Goal: Task Accomplishment & Management: Manage account settings

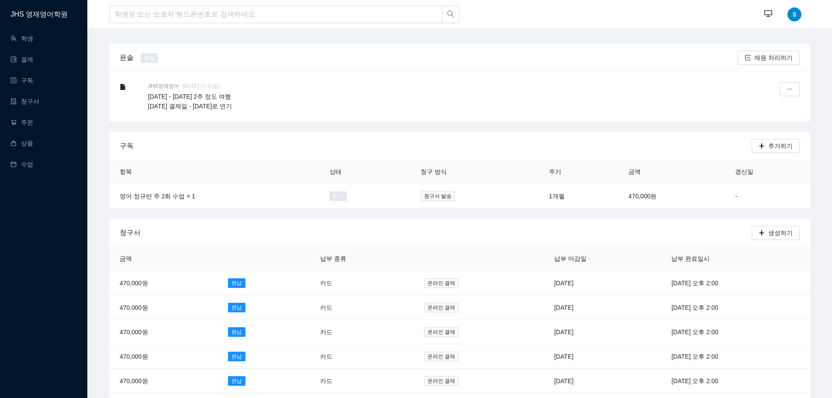
click at [304, 138] on div "구독" at bounding box center [436, 145] width 632 height 25
click at [573, 89] on div "JHS영재영어 [DATE] (수정됨)" at bounding box center [445, 86] width 595 height 8
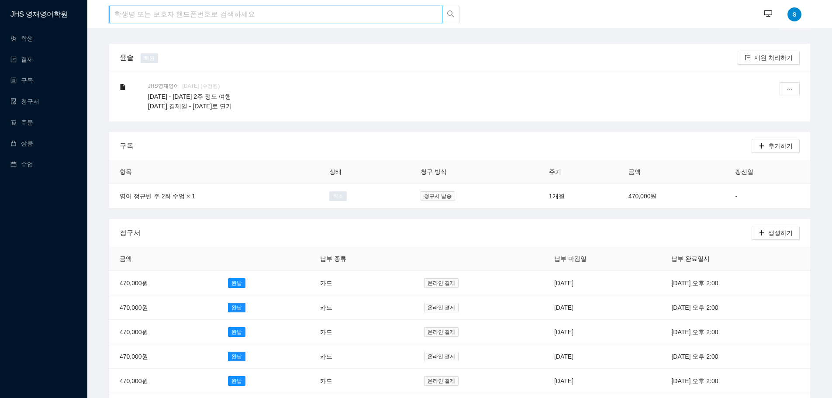
click at [162, 16] on input "search" at bounding box center [275, 14] width 333 height 17
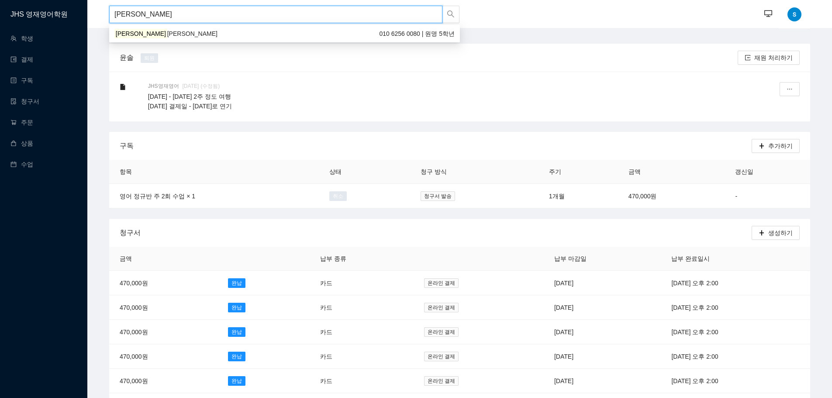
click at [166, 34] on div "[PERSON_NAME] 010 6256 0080 | 원명 5학년" at bounding box center [284, 34] width 340 height 10
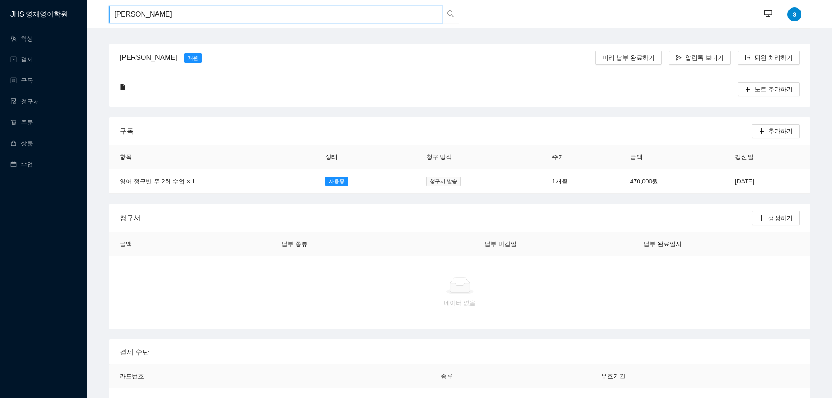
drag, startPoint x: 182, startPoint y: 13, endPoint x: 0, endPoint y: -18, distance: 184.2
click at [0, 0] on html "JHS 영재영어학원 학생 결제 구독 청구서 주문 상품 수업 [PERSON_NAME] ··· ··· 김도윤 [PERSON_NAME] 재원 미리 …" at bounding box center [416, 199] width 832 height 398
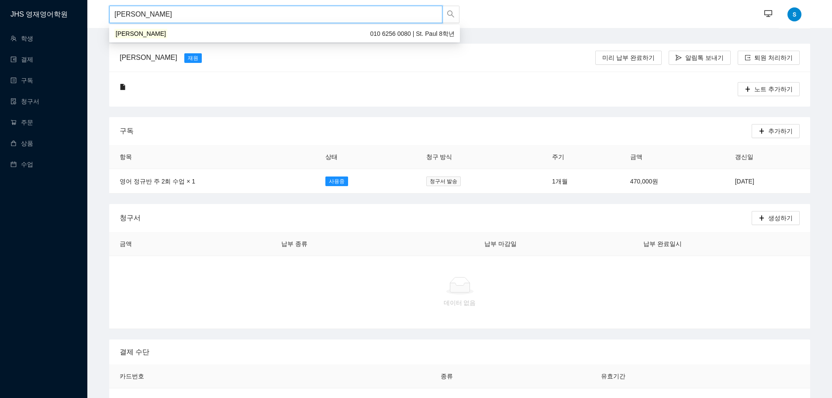
click at [189, 36] on div "[PERSON_NAME] 010 6256 0080 | St. Paul 8학년" at bounding box center [284, 34] width 340 height 10
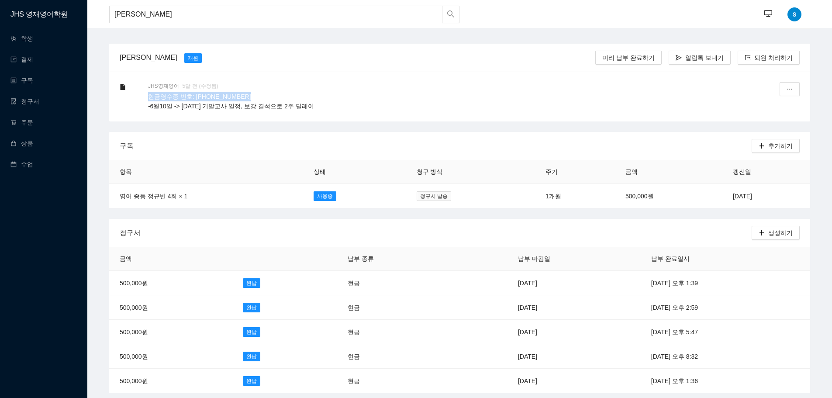
drag, startPoint x: 220, startPoint y: 97, endPoint x: 148, endPoint y: 95, distance: 72.5
click at [148, 95] on p "현금영수증 번호: [PHONE_NUMBER] -6월10일 -> [DATE] 기말고사 일정, 보강 결석으로 2주 딜레이" at bounding box center [445, 101] width 595 height 19
copy p "현금영수증 번호: [PHONE_NUMBER]"
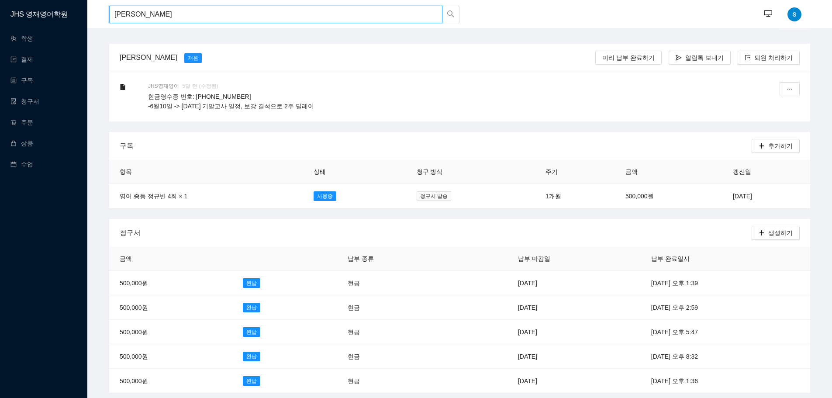
drag, startPoint x: 165, startPoint y: 16, endPoint x: 0, endPoint y: -22, distance: 169.3
click at [0, 0] on html "JHS 영재영어학원 학생 결제 구독 청구서 주문 상품 수업 김지호 ··· ··· 김지호 재원 미리 납부 완료하기 알림톡 보내기 퇴원 처리하기 …" at bounding box center [416, 199] width 832 height 398
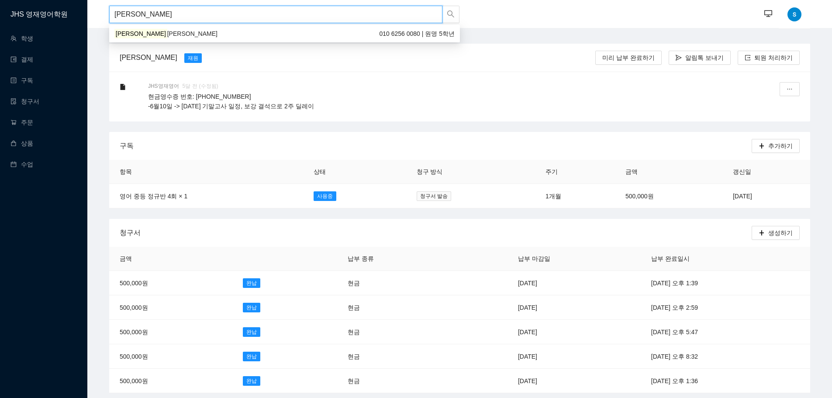
click at [150, 33] on div "[PERSON_NAME] 010 6256 0080 | 원명 5학년" at bounding box center [284, 34] width 340 height 10
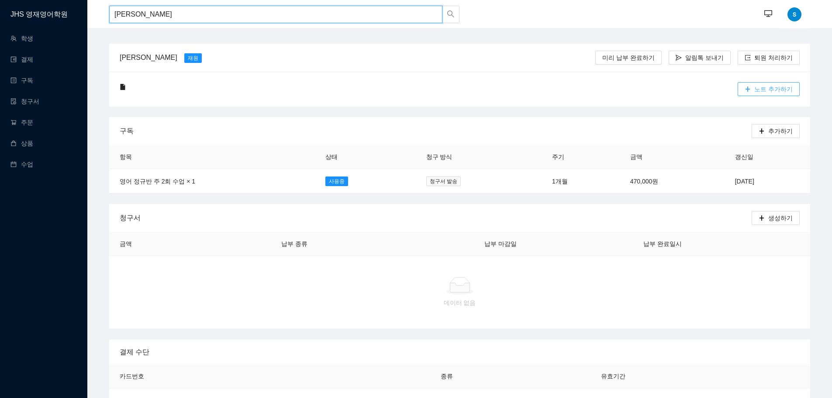
type input "[PERSON_NAME]"
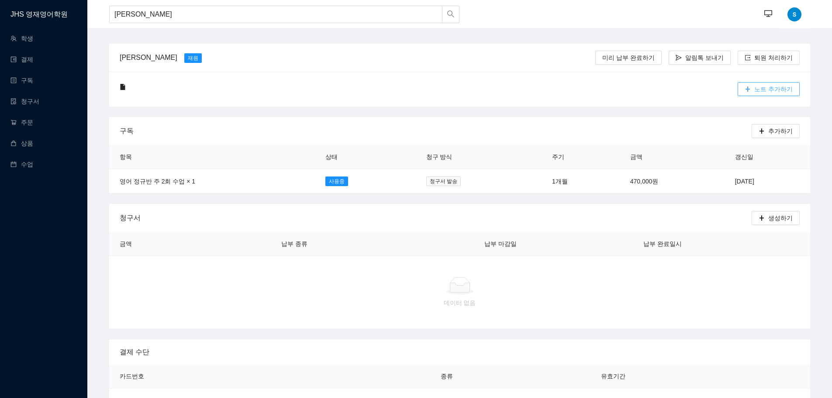
click at [750, 86] on icon "plus" at bounding box center [747, 89] width 6 height 6
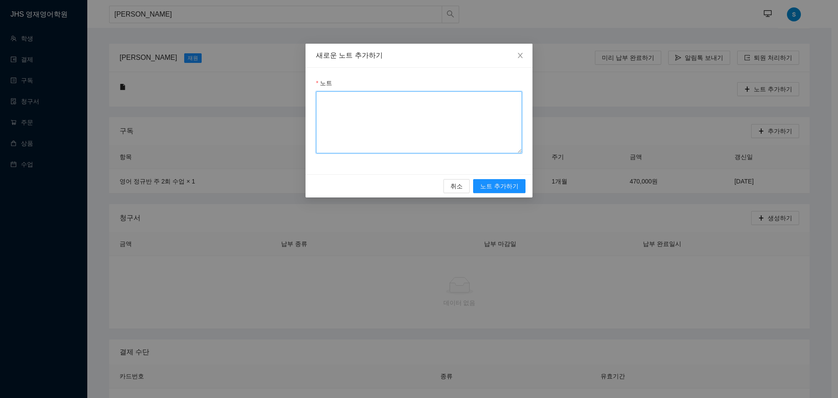
click at [365, 110] on textarea "노트" at bounding box center [419, 122] width 206 height 62
paste textarea "현금영수증 번호: [PHONE_NUMBER]"
type textarea "현금영수증 번호: [PHONE_NUMBER]"
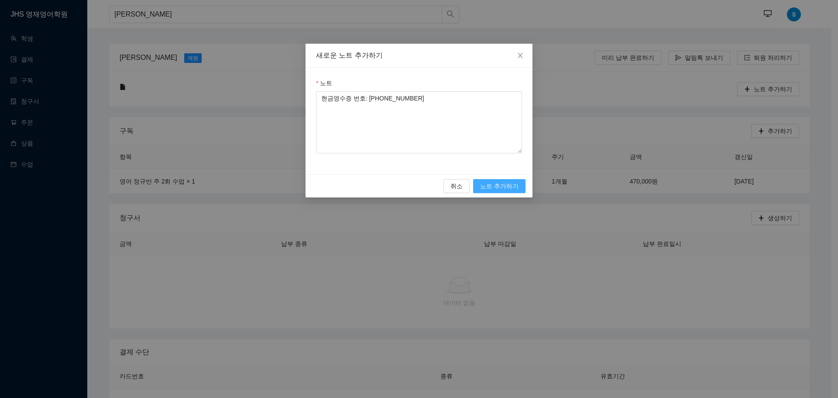
click at [493, 183] on span "노트 추가하기" at bounding box center [499, 186] width 38 height 10
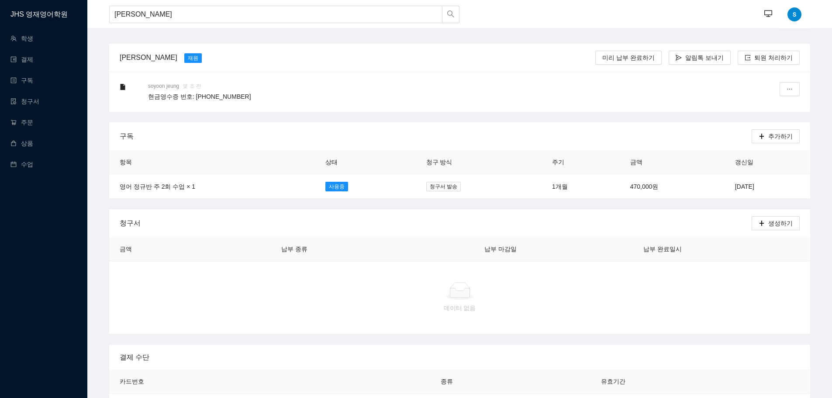
drag, startPoint x: 454, startPoint y: 120, endPoint x: 460, endPoint y: 129, distance: 10.4
click at [783, 87] on button "button" at bounding box center [789, 89] width 20 height 14
click at [765, 111] on div "수정하기" at bounding box center [768, 111] width 47 height 23
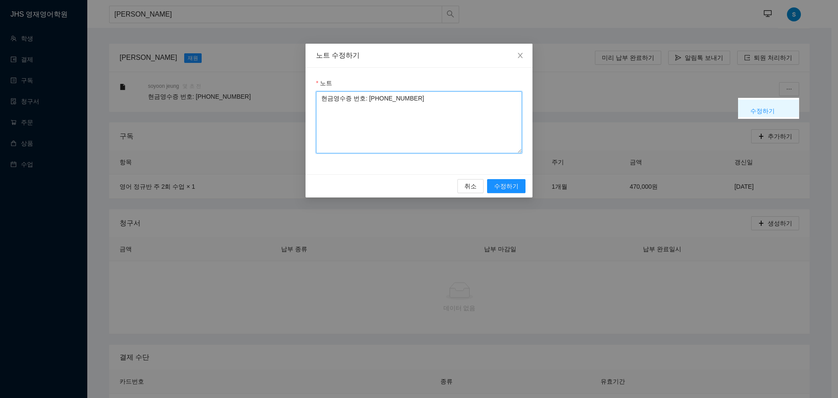
click at [423, 105] on textarea "현금영수증 번호: [PHONE_NUMBER]" at bounding box center [419, 122] width 206 height 62
click at [481, 132] on textarea "현금영수증 번호: [PHONE_NUMBER] [DATE] 11/3-11/19 미국 여행으로 결석" at bounding box center [419, 122] width 206 height 62
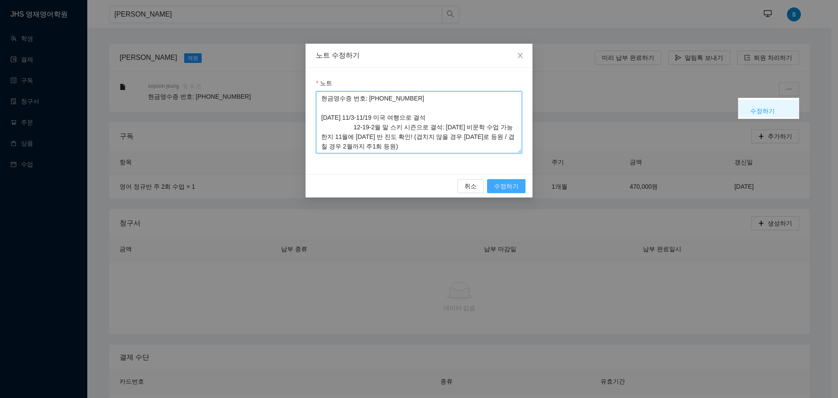
type textarea "현금영수증 번호: [PHONE_NUMBER] [DATE] 11/3-11/19 미국 여행으로 결석 12-19-2월 말 스키 시즌으로 결석: [D…"
click at [504, 188] on span "수정하기" at bounding box center [506, 186] width 24 height 10
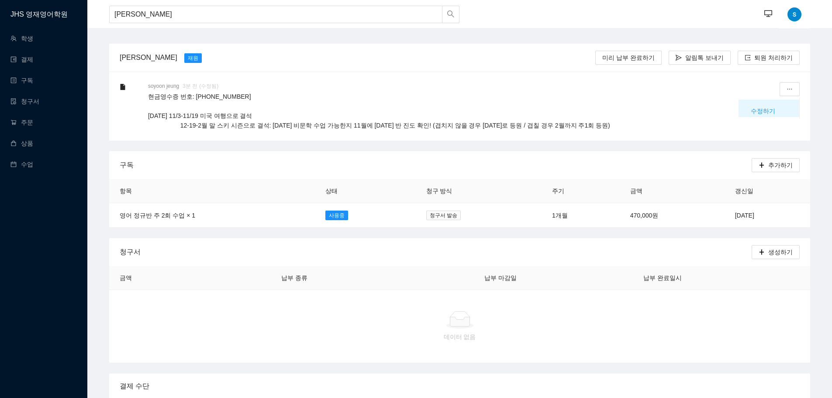
click at [447, 136] on div "soyoon jeung 3분 전 (수정됨) 현금영수증 번호: [PHONE_NUMBER] [DATE] 11/3-11/19 미국 여행으로 결석 1…" at bounding box center [459, 106] width 701 height 69
click at [791, 89] on icon "ellipsis" at bounding box center [789, 89] width 6 height 6
click at [767, 108] on div "수정하기" at bounding box center [768, 111] width 47 height 23
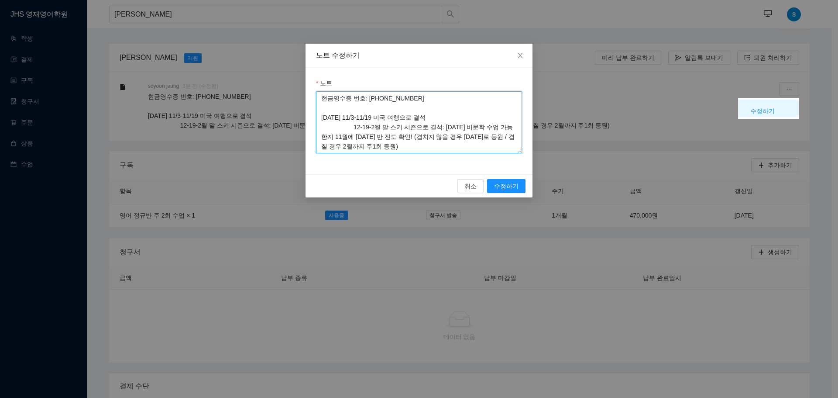
click at [364, 127] on textarea "현금영수증 번호: [PHONE_NUMBER] [DATE] 11/3-11/19 미국 여행으로 결석 12-19-2월 말 스키 시즌으로 결석: [D…" at bounding box center [419, 122] width 206 height 62
type textarea "현금영수증 번호: [PHONE_NUMBER] [DATE] 11/3-11/19 미국 여행으로 결석 12/19-2월 말 스키 시즌으로 결석: [D…"
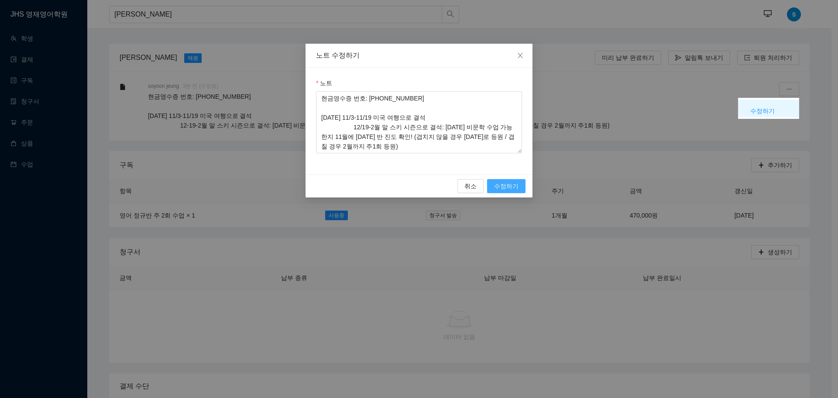
click at [515, 187] on span "수정하기" at bounding box center [506, 186] width 24 height 10
